Goal: Use online tool/utility: Utilize a website feature to perform a specific function

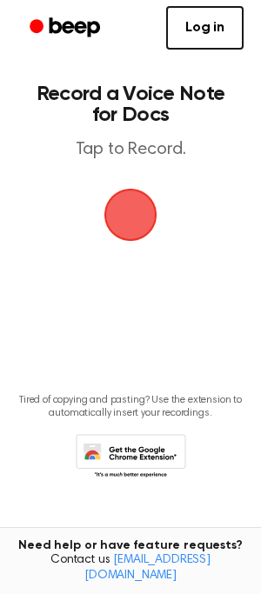
click at [129, 213] on span "button" at bounding box center [130, 215] width 49 height 49
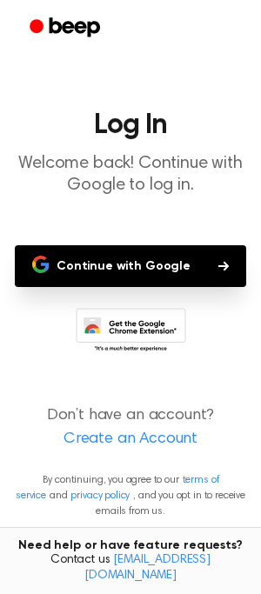
click at [119, 267] on button "Continue with Google" at bounding box center [130, 266] width 231 height 42
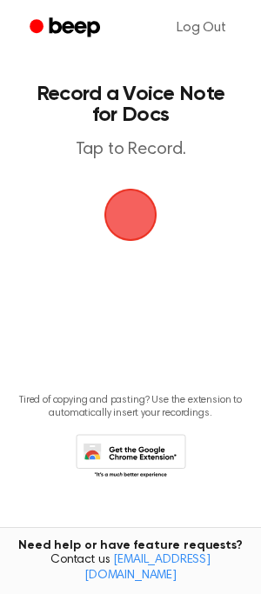
click at [128, 209] on span "button" at bounding box center [130, 215] width 53 height 53
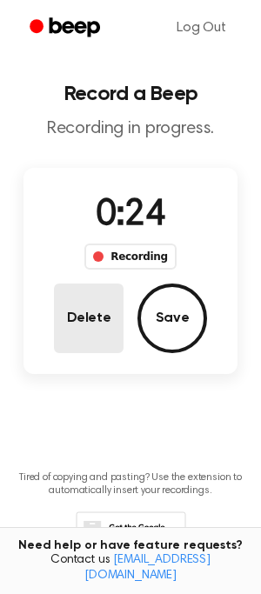
click at [98, 330] on button "Delete" at bounding box center [89, 319] width 70 height 70
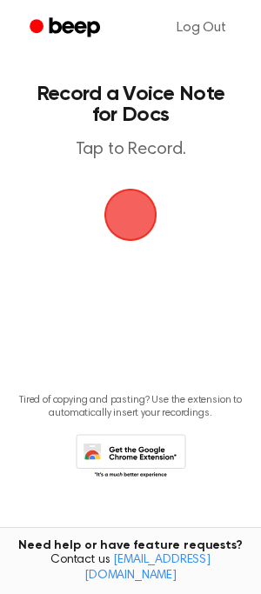
click at [132, 210] on span "button" at bounding box center [130, 214] width 59 height 59
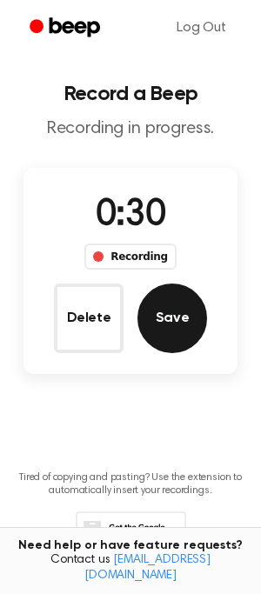
click at [177, 313] on button "Save" at bounding box center [172, 319] width 70 height 70
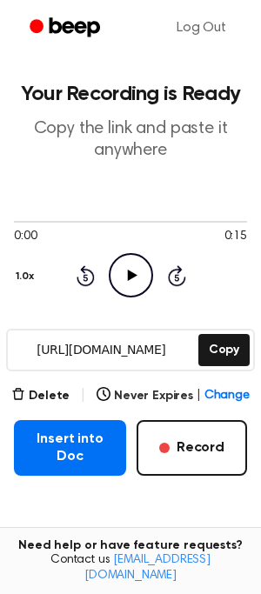
click at [138, 278] on icon "Play Audio" at bounding box center [131, 275] width 44 height 44
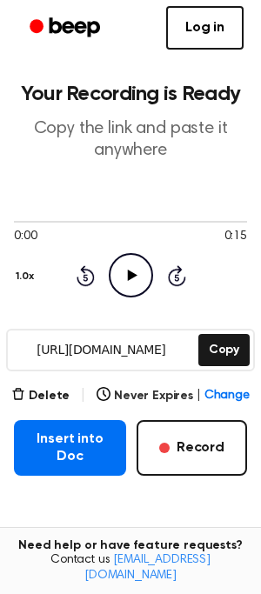
click at [138, 278] on icon "Play Audio" at bounding box center [131, 275] width 44 height 44
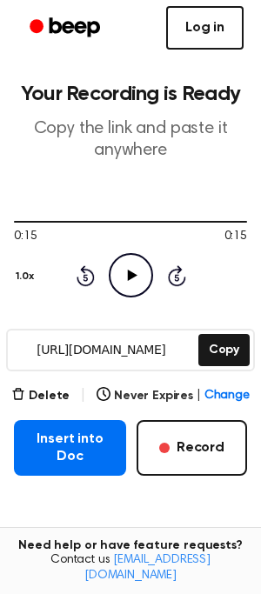
click at [194, 38] on link "Log in" at bounding box center [204, 27] width 77 height 43
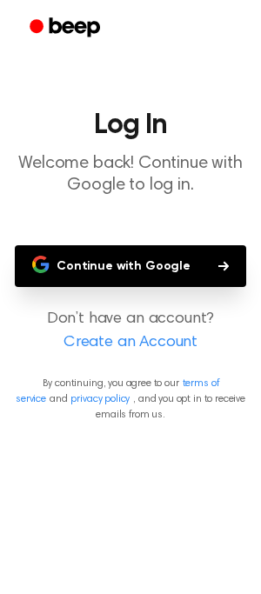
click at [136, 273] on button "Continue with Google" at bounding box center [130, 266] width 231 height 42
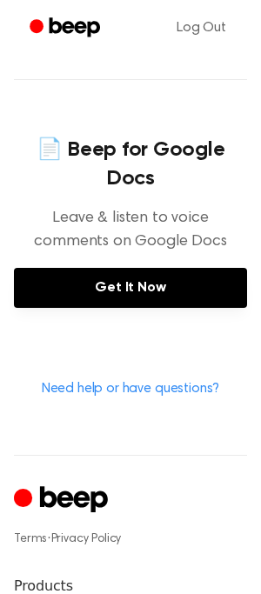
scroll to position [758, 0]
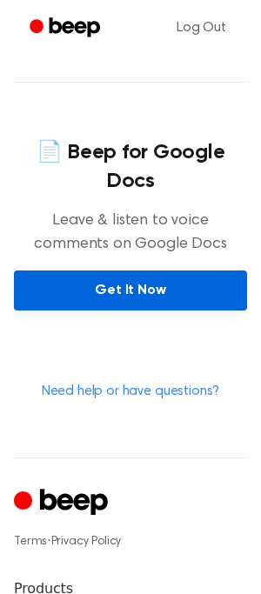
click at [115, 271] on link "Get It Now" at bounding box center [130, 291] width 233 height 40
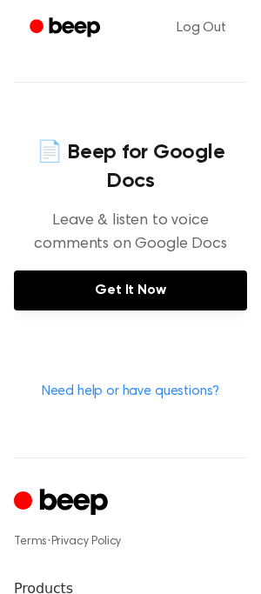
scroll to position [798, 0]
